Goal: Transaction & Acquisition: Purchase product/service

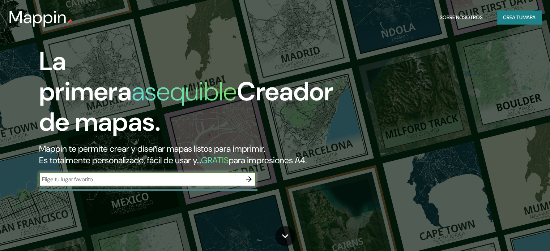
click at [137, 166] on h2 "Mappin te permite crear y diseñar mapas listos para imprimir. Es totalmente per…" at bounding box center [176, 154] width 275 height 23
click at [141, 184] on input "text" at bounding box center [140, 179] width 203 height 8
type input "PIURA [GEOGRAPHIC_DATA]"
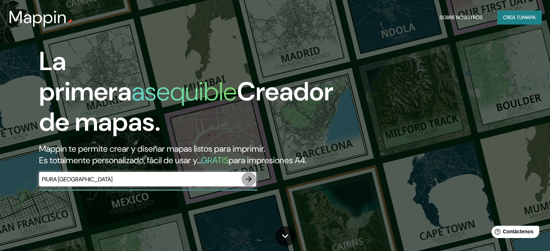
click at [247, 184] on icon "button" at bounding box center [249, 179] width 9 height 9
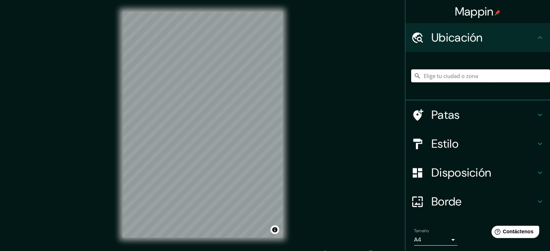
click at [447, 80] on input "Elige tu ciudad o zona" at bounding box center [480, 75] width 139 height 13
click at [424, 79] on input "Elige tu ciudad o zona" at bounding box center [480, 75] width 139 height 13
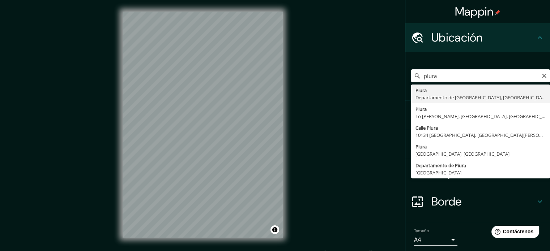
type input "Piura, [GEOGRAPHIC_DATA], [GEOGRAPHIC_DATA]"
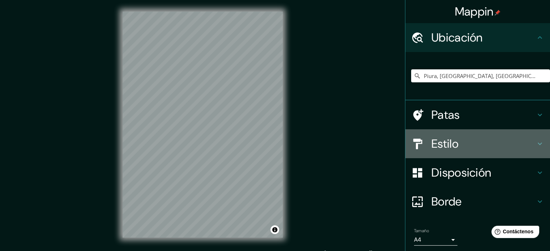
click at [423, 139] on div at bounding box center [421, 144] width 20 height 13
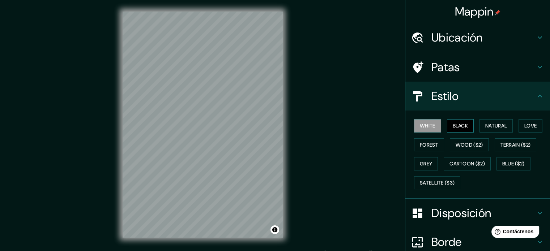
click at [453, 121] on button "Black" at bounding box center [460, 125] width 27 height 13
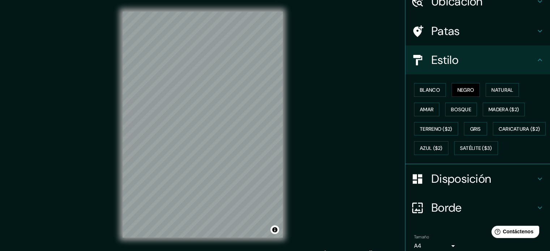
click at [441, 187] on font "Disposición" at bounding box center [462, 179] width 60 height 15
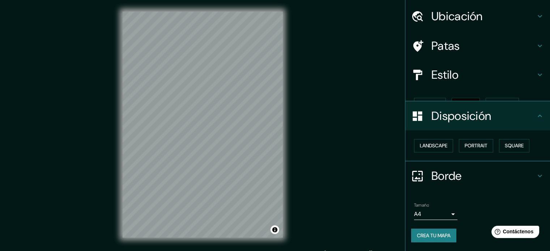
scroll to position [8, 0]
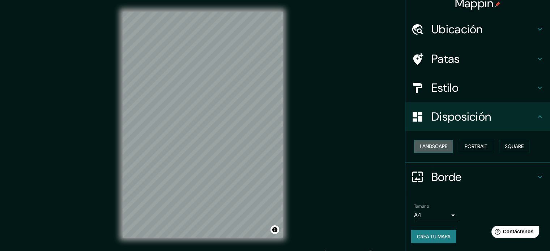
click at [423, 151] on button "Landscape" at bounding box center [433, 146] width 39 height 13
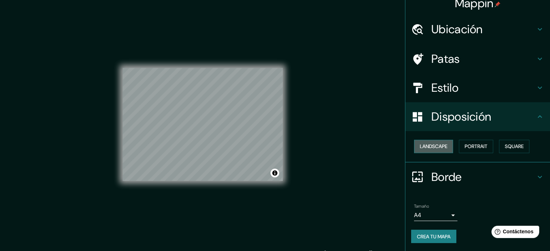
click at [423, 149] on button "Landscape" at bounding box center [433, 146] width 39 height 13
click at [464, 148] on font "Retrato" at bounding box center [466, 147] width 21 height 7
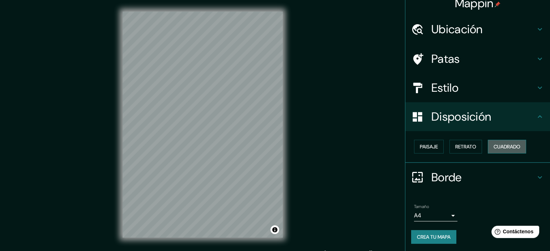
click at [502, 149] on font "Cuadrado" at bounding box center [507, 147] width 27 height 7
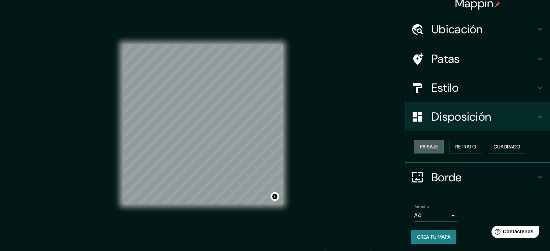
click at [414, 149] on button "Paisaje" at bounding box center [429, 147] width 30 height 14
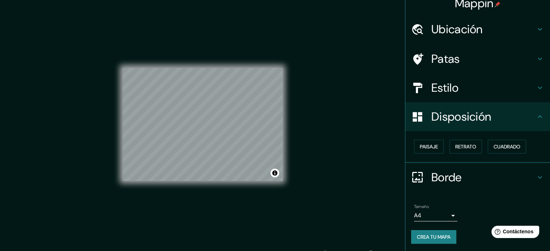
click at [334, 153] on div "Mappin Ubicación Piura, Departamento de Piura, Perú Patas Estilo Disposición Pa…" at bounding box center [275, 130] width 550 height 261
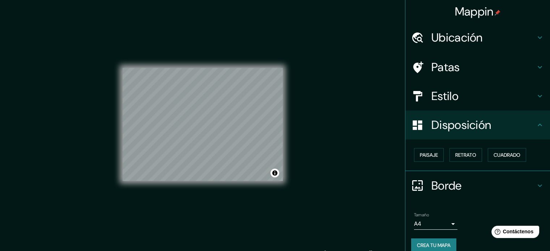
scroll to position [0, 0]
click at [442, 48] on div "Ubicación" at bounding box center [478, 37] width 145 height 29
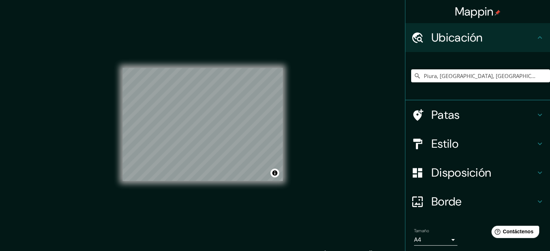
click at [245, 43] on div "© Mapbox © OpenStreetMap Improve this map" at bounding box center [203, 125] width 160 height 227
click at [221, 32] on div "© Mapbox © OpenStreetMap Improve this map" at bounding box center [203, 125] width 160 height 227
click at [329, 148] on div "Mappin Ubicación Piura, Departamento de Piura, Perú Patas Estilo Disposición Bo…" at bounding box center [275, 130] width 550 height 261
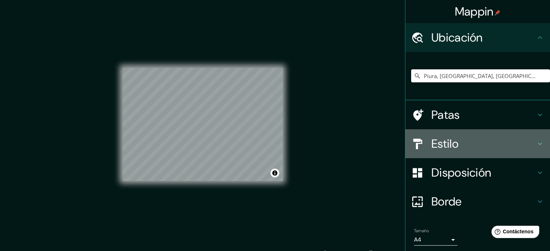
click at [452, 139] on font "Estilo" at bounding box center [445, 143] width 27 height 15
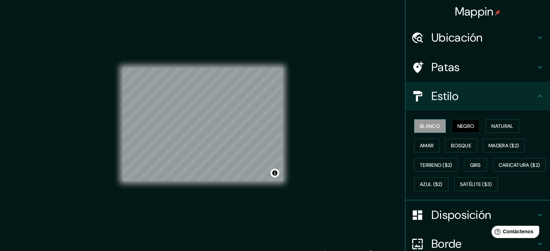
click at [423, 120] on button "Blanco" at bounding box center [430, 126] width 32 height 14
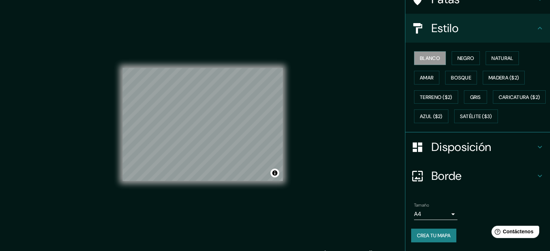
scroll to position [85, 0]
click at [426, 233] on font "Crea tu mapa" at bounding box center [434, 236] width 34 height 7
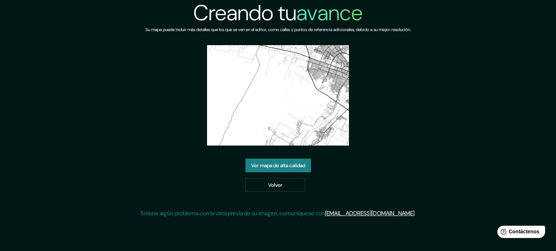
drag, startPoint x: 276, startPoint y: 112, endPoint x: 258, endPoint y: 169, distance: 60.3
click at [258, 169] on font "Ver mapa de alta calidad" at bounding box center [278, 165] width 54 height 9
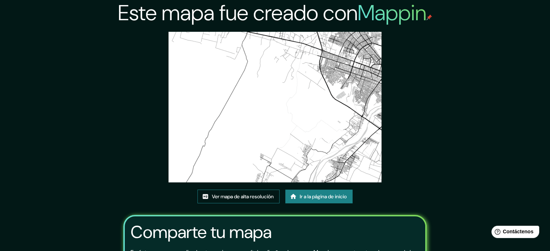
click at [243, 198] on font "Ver mapa de alta resolución" at bounding box center [243, 197] width 62 height 7
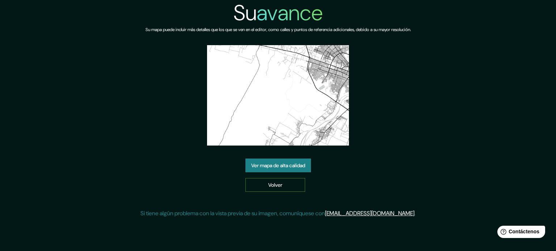
click at [265, 182] on link "Volver" at bounding box center [275, 185] width 60 height 14
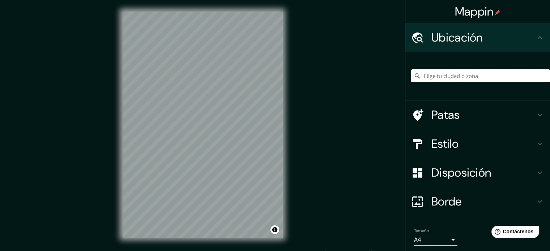
click at [426, 76] on input "Elige tu ciudad o zona" at bounding box center [480, 75] width 139 height 13
click at [426, 80] on input "Elige tu ciudad o zona" at bounding box center [480, 75] width 139 height 13
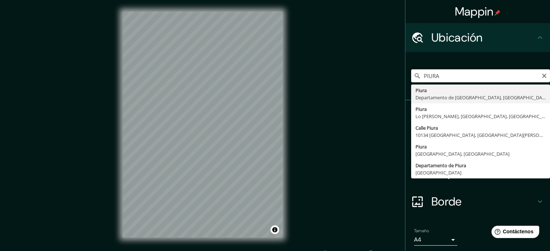
type input "Piura, [GEOGRAPHIC_DATA], [GEOGRAPHIC_DATA]"
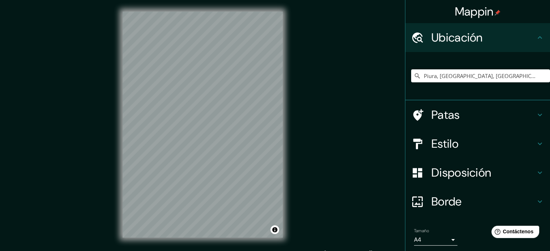
click at [437, 141] on font "Estilo" at bounding box center [445, 143] width 27 height 15
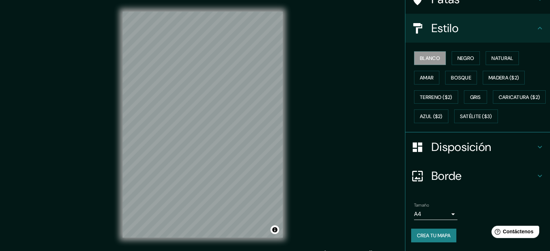
click at [433, 155] on font "Disposición" at bounding box center [462, 147] width 60 height 15
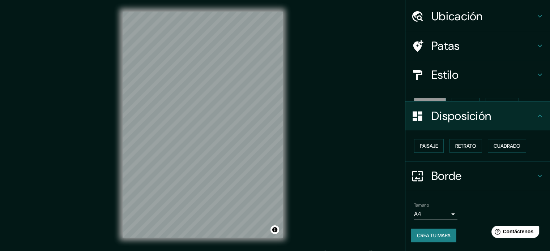
scroll to position [9, 0]
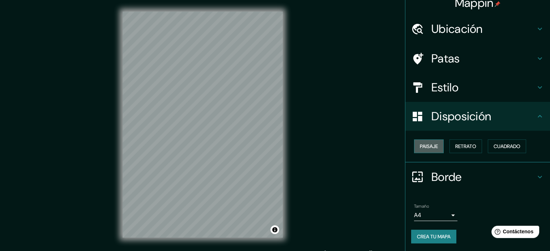
click at [426, 149] on font "Paisaje" at bounding box center [429, 146] width 18 height 7
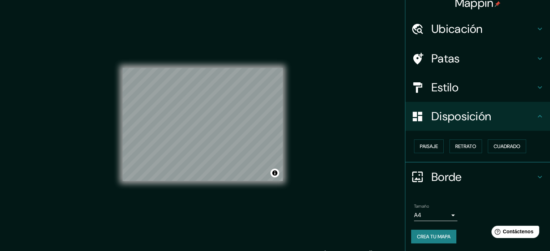
click at [313, 115] on div "Mappin Ubicación Piura, Departamento de Piura, Perú Patas Estilo Disposición Pa…" at bounding box center [275, 130] width 550 height 261
click at [333, 110] on div "Mappin Ubicación Piura, Departamento de Piura, Perú Patas Estilo Disposición Pa…" at bounding box center [275, 130] width 550 height 261
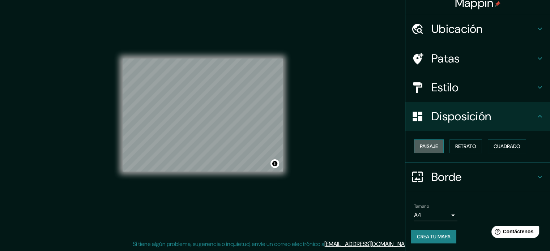
click at [424, 142] on font "Paisaje" at bounding box center [429, 146] width 18 height 9
click at [450, 142] on button "Retrato" at bounding box center [466, 147] width 33 height 14
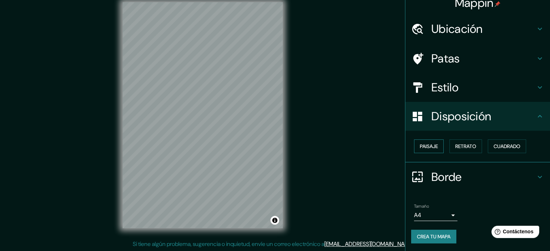
click at [422, 143] on font "Paisaje" at bounding box center [429, 146] width 18 height 7
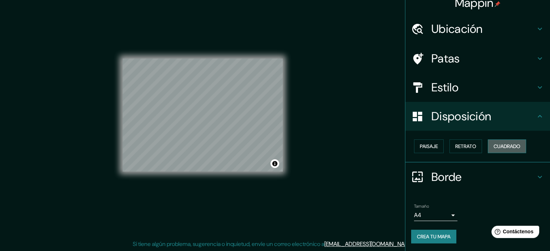
click at [499, 146] on font "Cuadrado" at bounding box center [507, 146] width 27 height 7
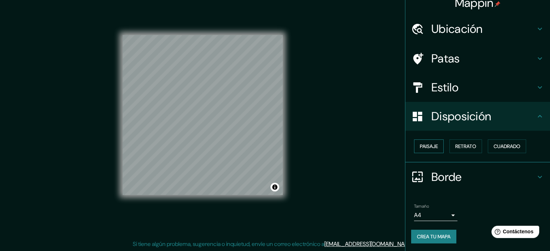
click at [428, 146] on font "Paisaje" at bounding box center [429, 146] width 18 height 7
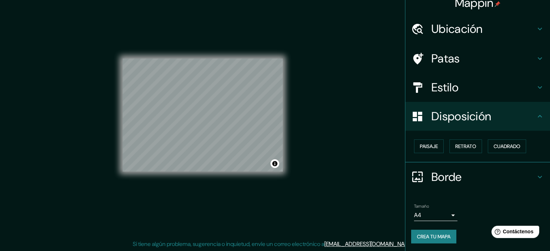
click at [310, 134] on div "Mappin Ubicación Piura, Departamento de Piura, Perú Patas Estilo Disposición Pa…" at bounding box center [275, 121] width 550 height 261
click at [424, 236] on font "Crea tu mapa" at bounding box center [434, 237] width 34 height 7
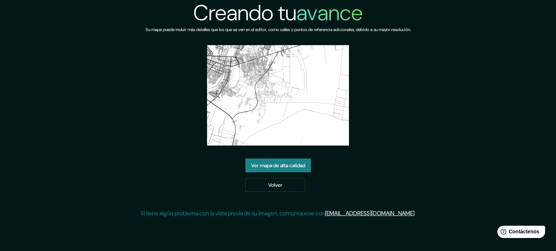
click at [281, 159] on link "Ver mapa de alta calidad" at bounding box center [277, 166] width 65 height 14
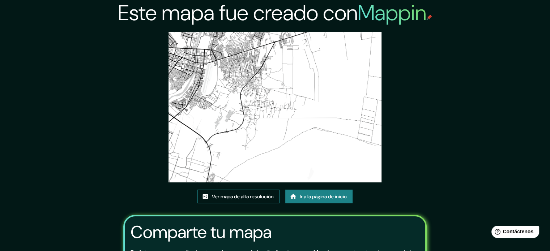
click at [241, 198] on font "Ver mapa de alta resolución" at bounding box center [243, 197] width 62 height 7
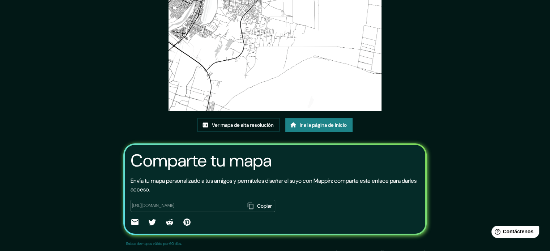
scroll to position [72, 0]
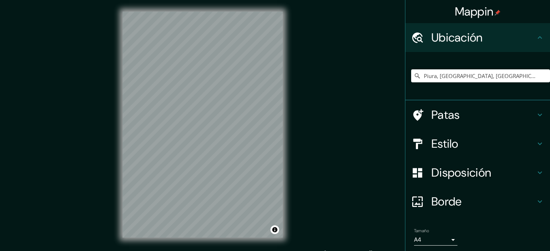
scroll to position [9, 0]
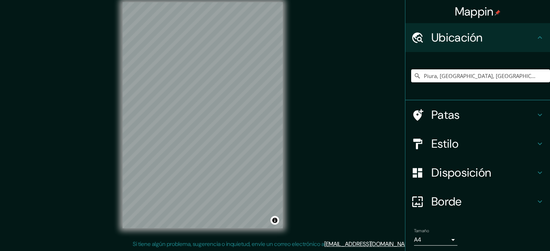
click at [462, 78] on input "Piura, [GEOGRAPHIC_DATA], [GEOGRAPHIC_DATA]" at bounding box center [480, 75] width 139 height 13
click at [530, 78] on input "Piura, [GEOGRAPHIC_DATA], [GEOGRAPHIC_DATA]" at bounding box center [480, 75] width 139 height 13
click at [531, 79] on input "Piura, [GEOGRAPHIC_DATA], [GEOGRAPHIC_DATA]" at bounding box center [480, 75] width 139 height 13
drag, startPoint x: 524, startPoint y: 73, endPoint x: 521, endPoint y: 71, distance: 3.8
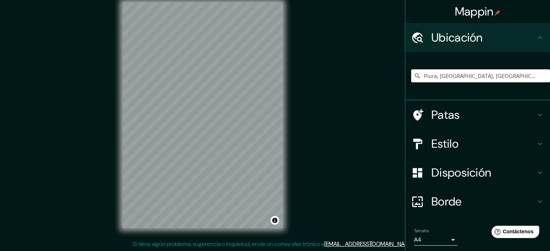
click at [523, 72] on input "Piura, [GEOGRAPHIC_DATA], [GEOGRAPHIC_DATA]" at bounding box center [480, 75] width 139 height 13
click at [460, 77] on input "Piura, [GEOGRAPHIC_DATA], [GEOGRAPHIC_DATA]" at bounding box center [480, 75] width 139 height 13
click at [515, 77] on input "Piura, [GEOGRAPHIC_DATA], [GEOGRAPHIC_DATA]" at bounding box center [480, 75] width 139 height 13
click at [517, 75] on input "Piura, [GEOGRAPHIC_DATA], [GEOGRAPHIC_DATA]" at bounding box center [480, 75] width 139 height 13
click at [495, 76] on input "Elige tu ciudad o zona" at bounding box center [480, 75] width 139 height 13
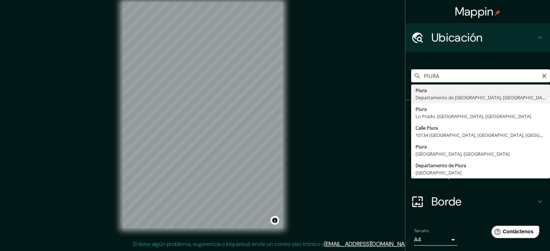
type input "Piura, [GEOGRAPHIC_DATA], [GEOGRAPHIC_DATA]"
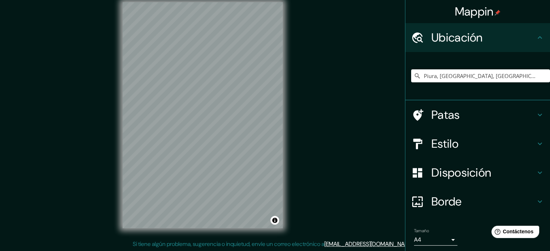
click at [456, 179] on font "Disposición" at bounding box center [462, 172] width 60 height 15
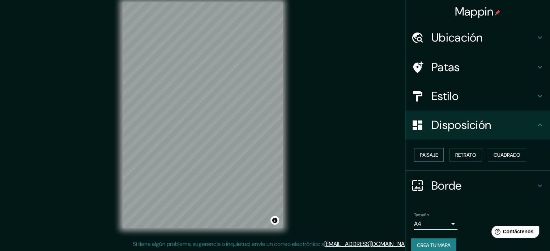
click at [422, 149] on button "Paisaje" at bounding box center [429, 155] width 30 height 14
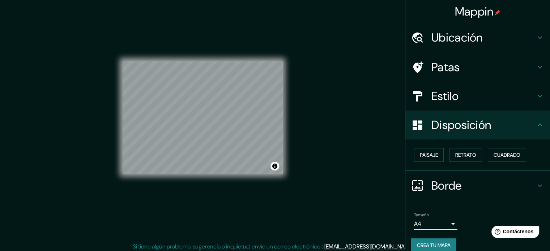
scroll to position [5, 0]
